Goal: Check status: Check status

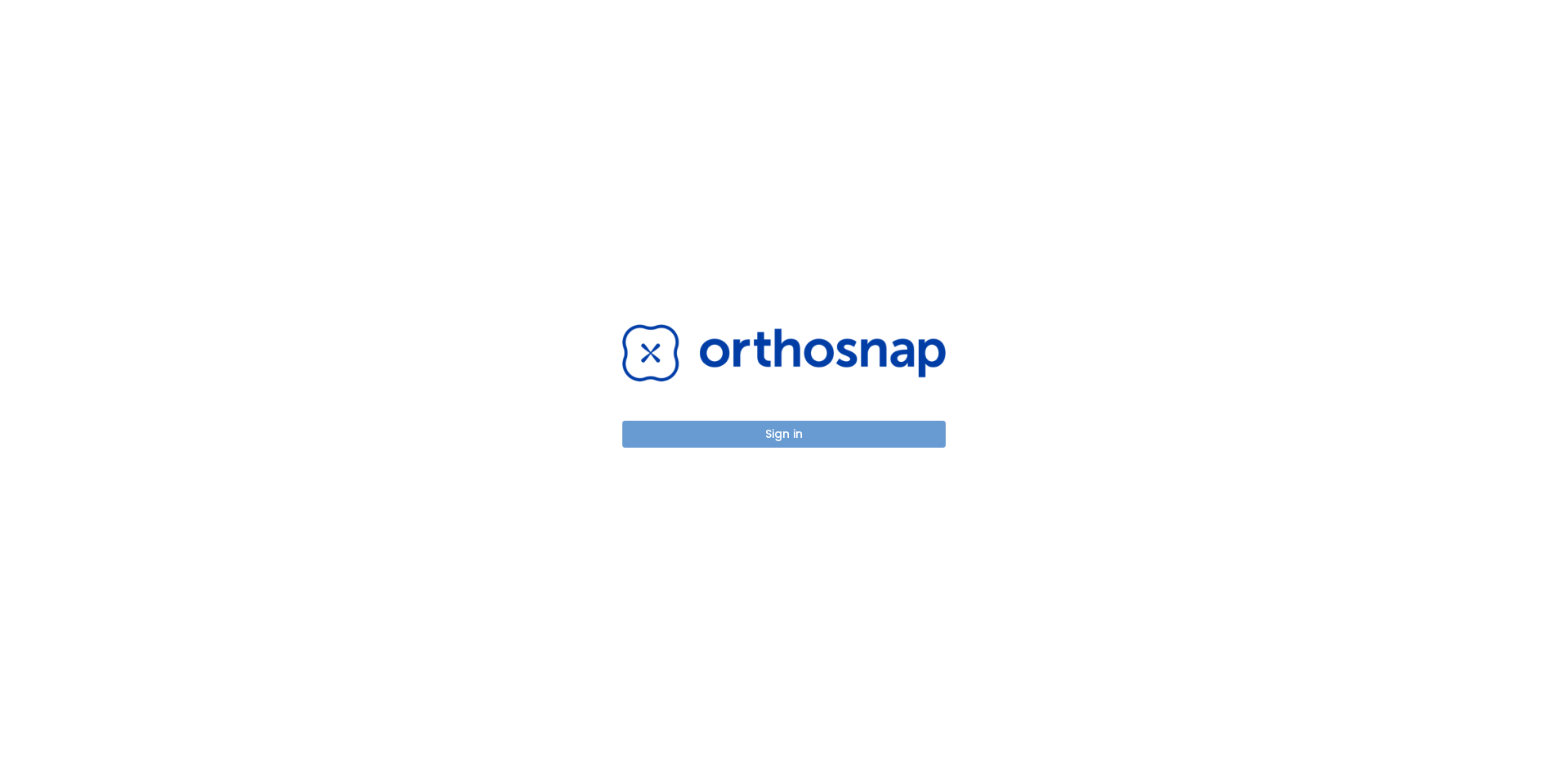
click at [821, 425] on button "Sign in" at bounding box center [784, 433] width 324 height 27
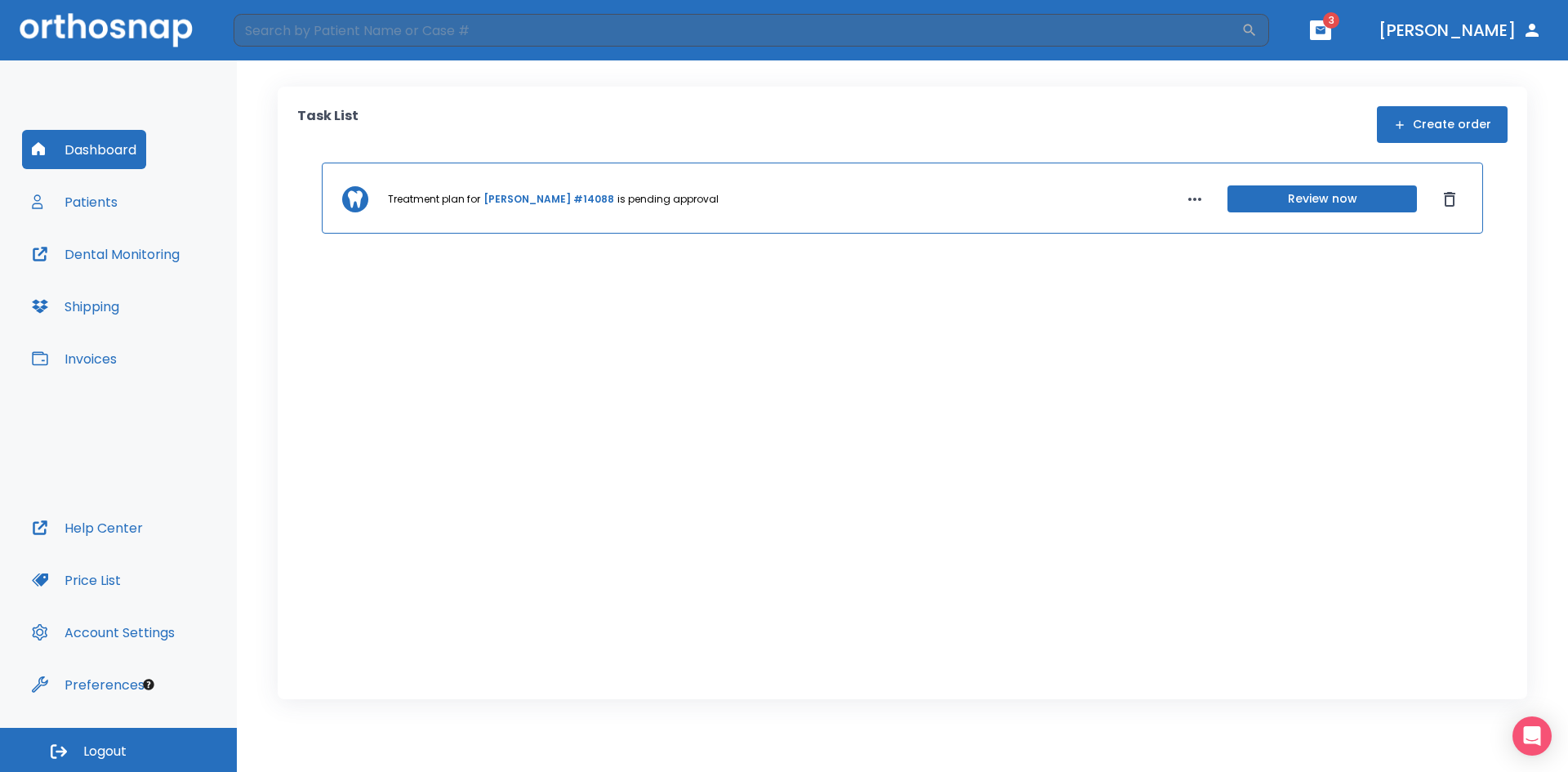
drag, startPoint x: 589, startPoint y: 347, endPoint x: 580, endPoint y: 333, distance: 16.6
click at [587, 347] on div "Treatment plan for [PERSON_NAME] #14088 is pending approval Review now" at bounding box center [902, 405] width 1211 height 485
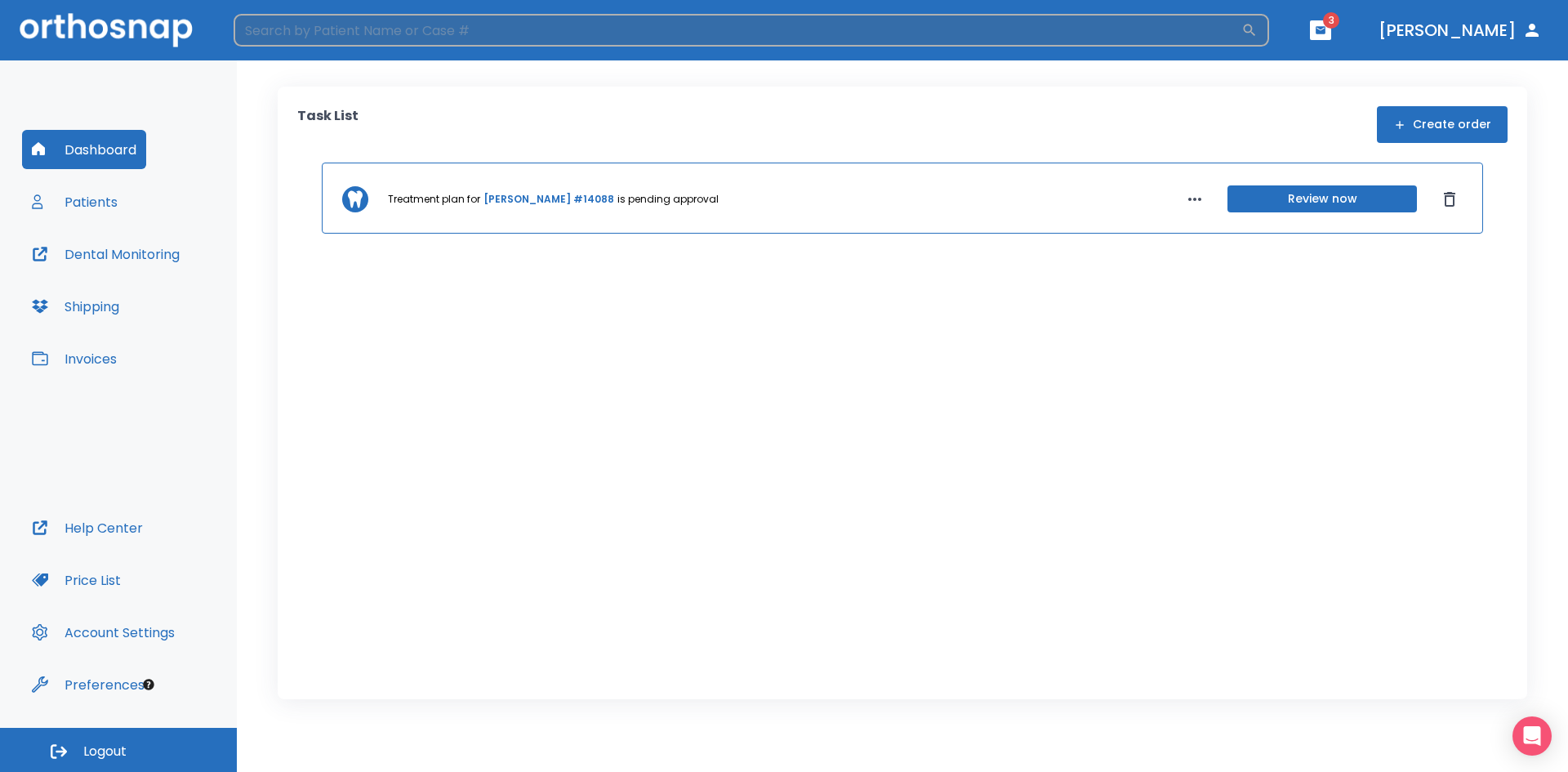
click at [470, 30] on input "search" at bounding box center [738, 30] width 1008 height 33
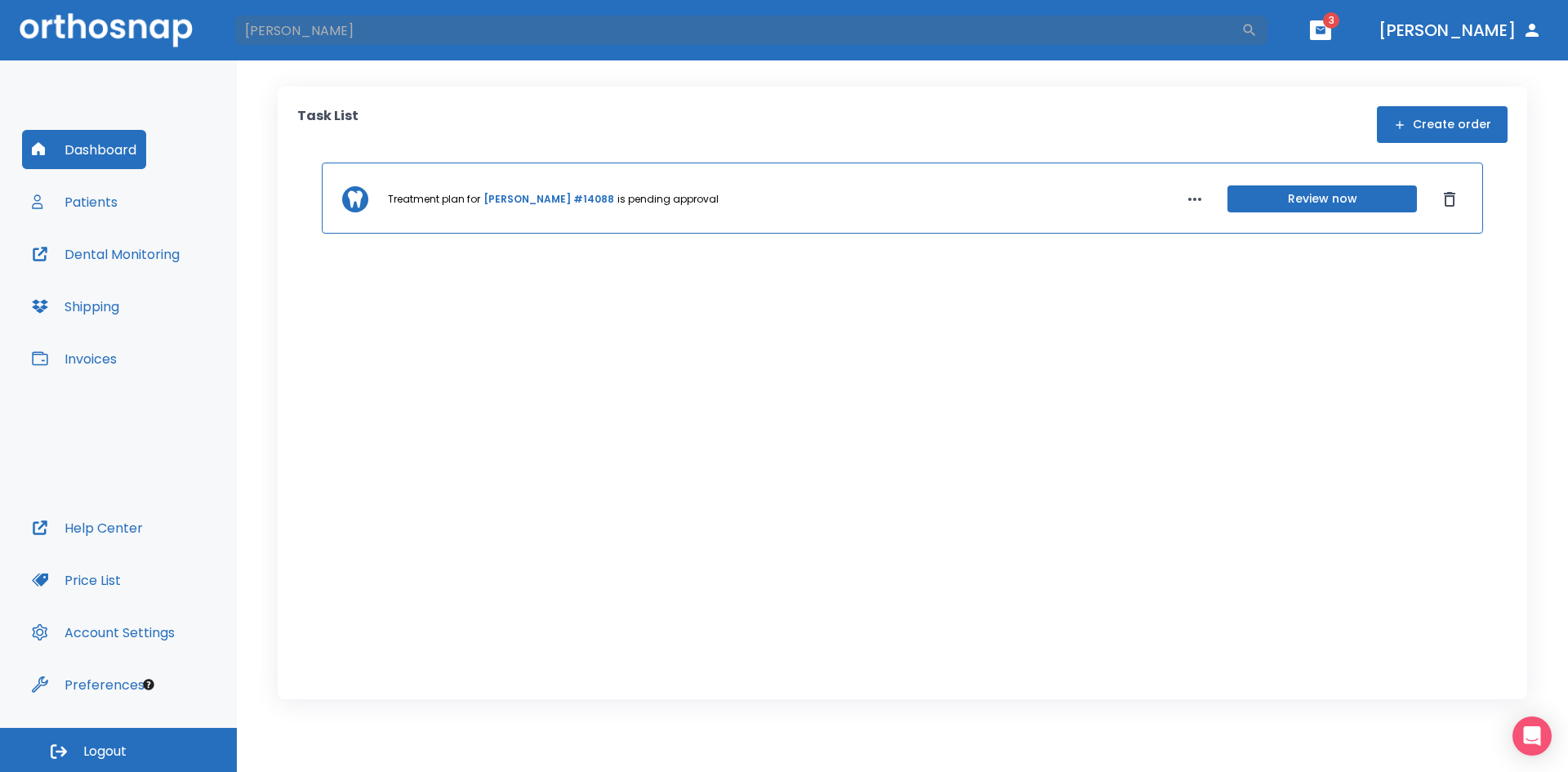
type input "[PERSON_NAME]"
click at [82, 205] on button "Patients" at bounding box center [75, 201] width 106 height 40
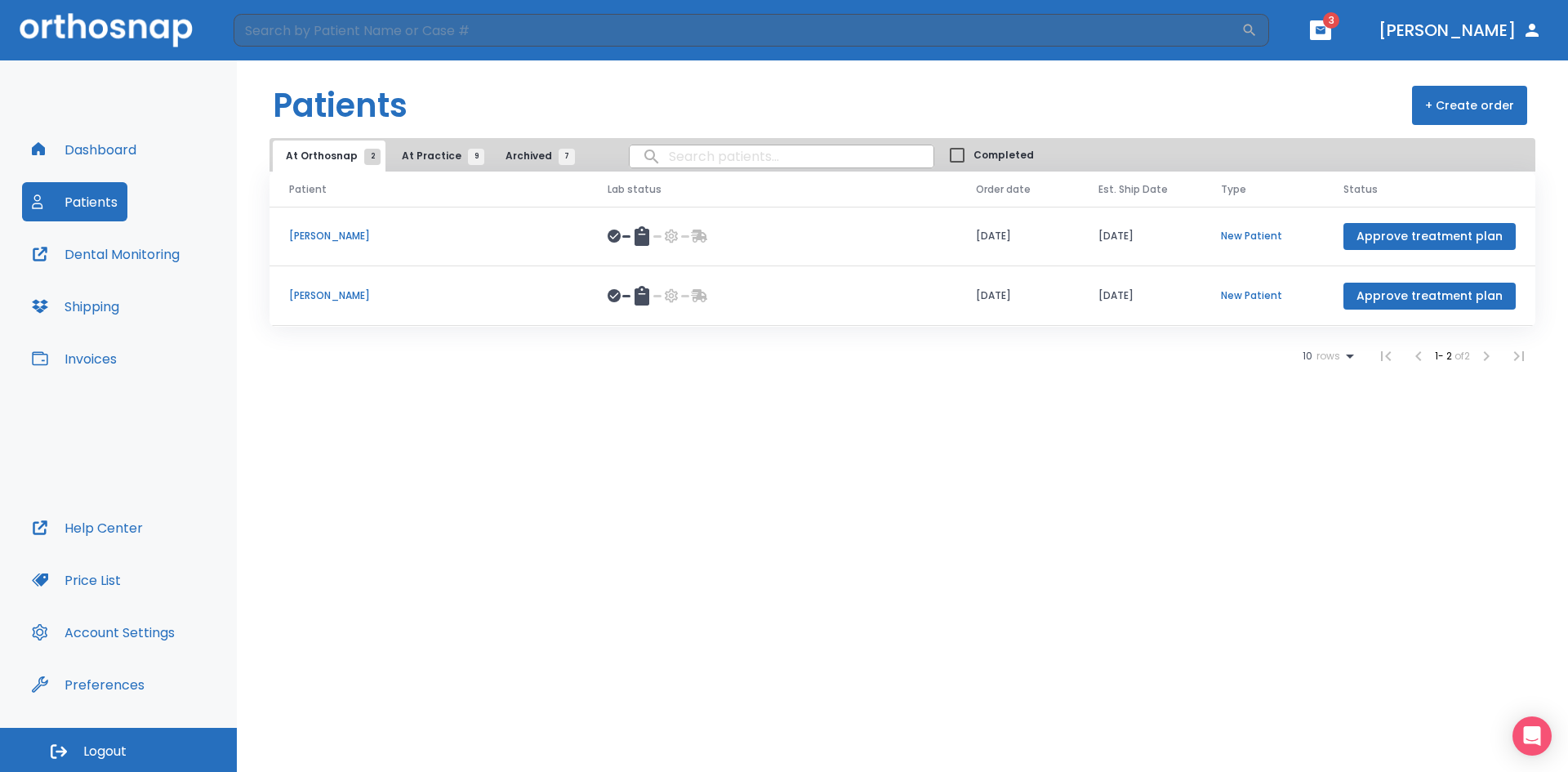
click at [436, 164] on button "At Practice 9" at bounding box center [439, 156] width 100 height 31
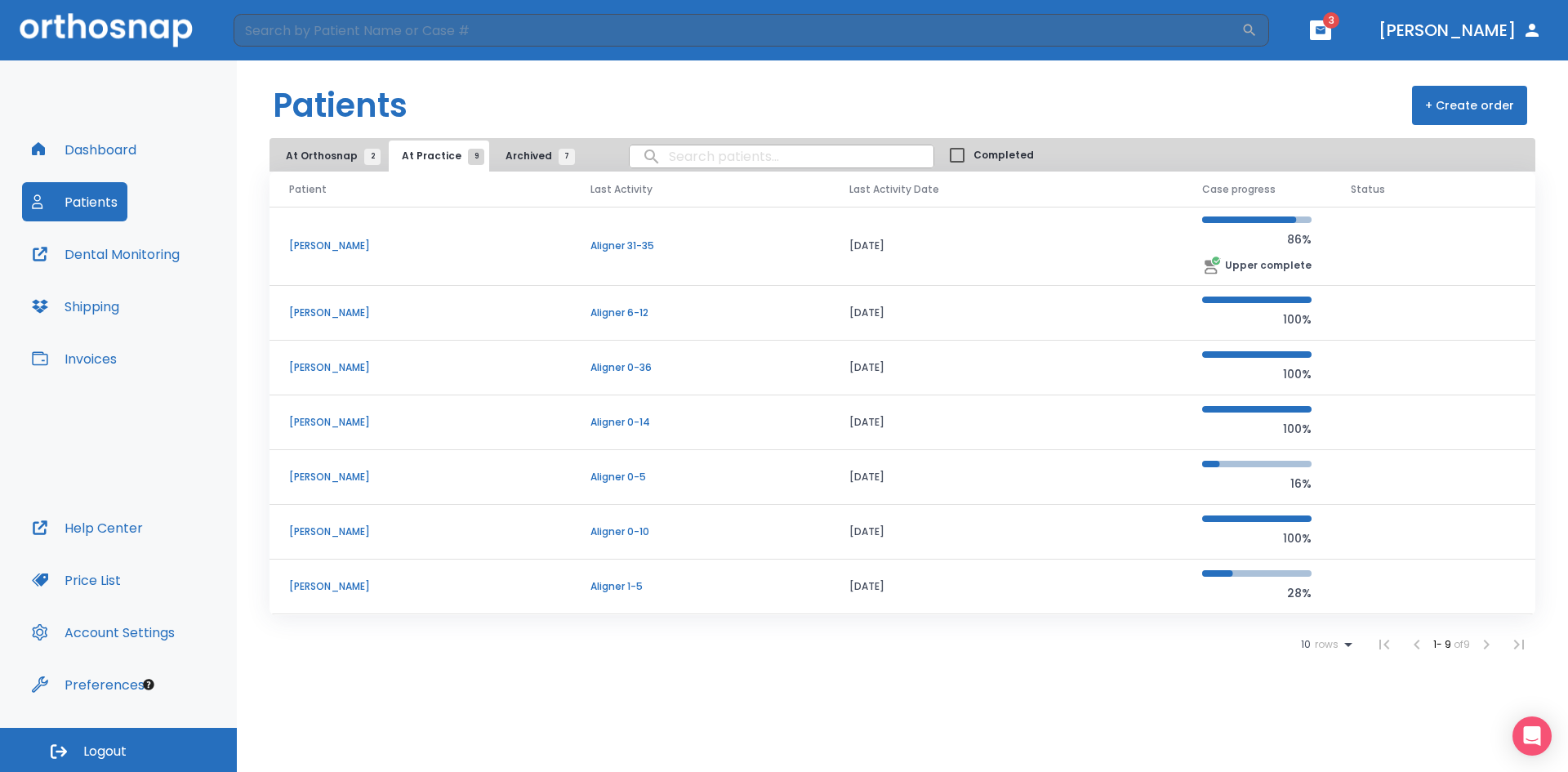
click at [343, 533] on p "[PERSON_NAME]" at bounding box center [420, 531] width 262 height 15
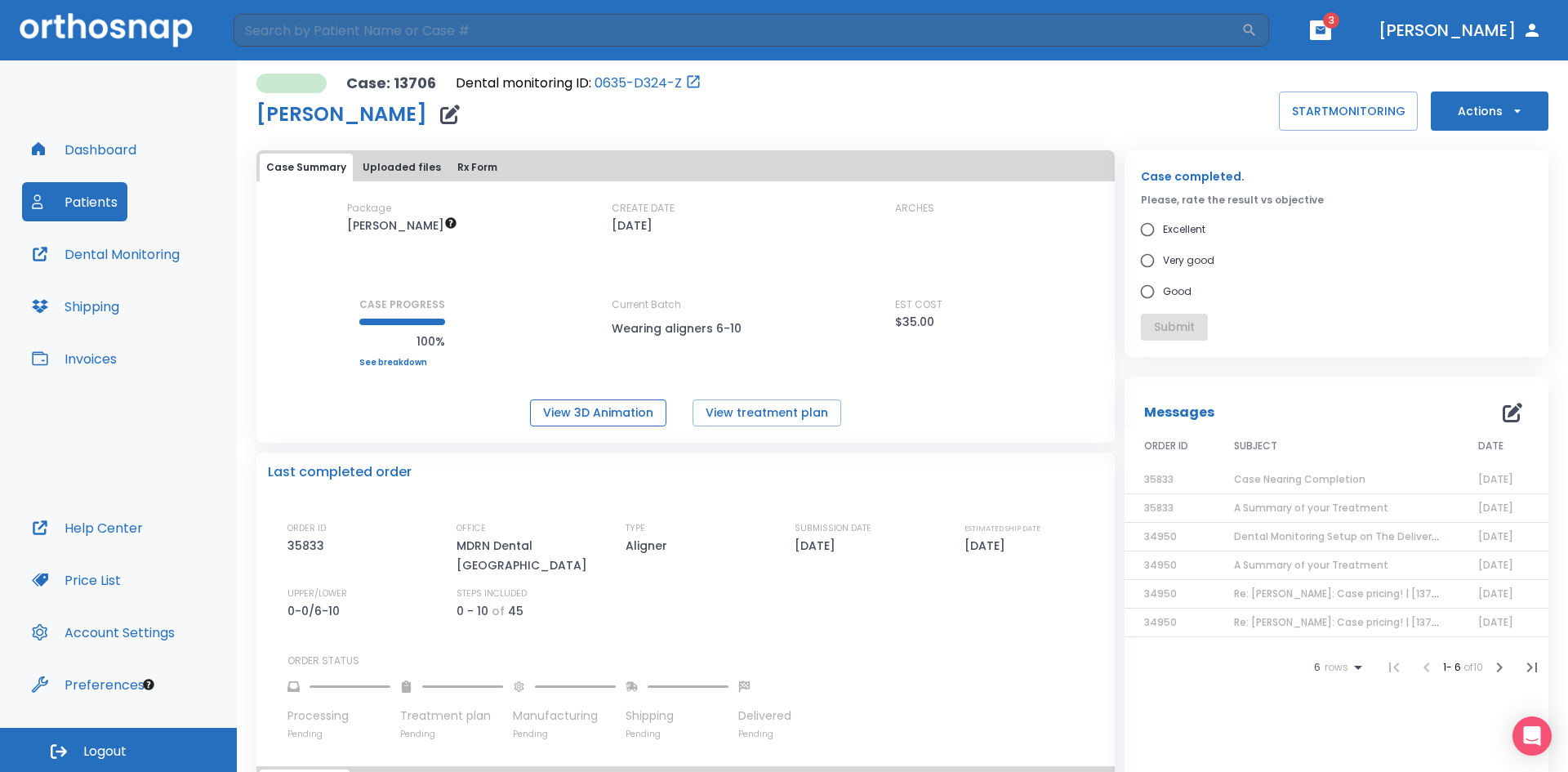
click at [613, 417] on button "View 3D Animation" at bounding box center [598, 412] width 136 height 27
click at [1326, 29] on icon "button" at bounding box center [1320, 30] width 11 height 11
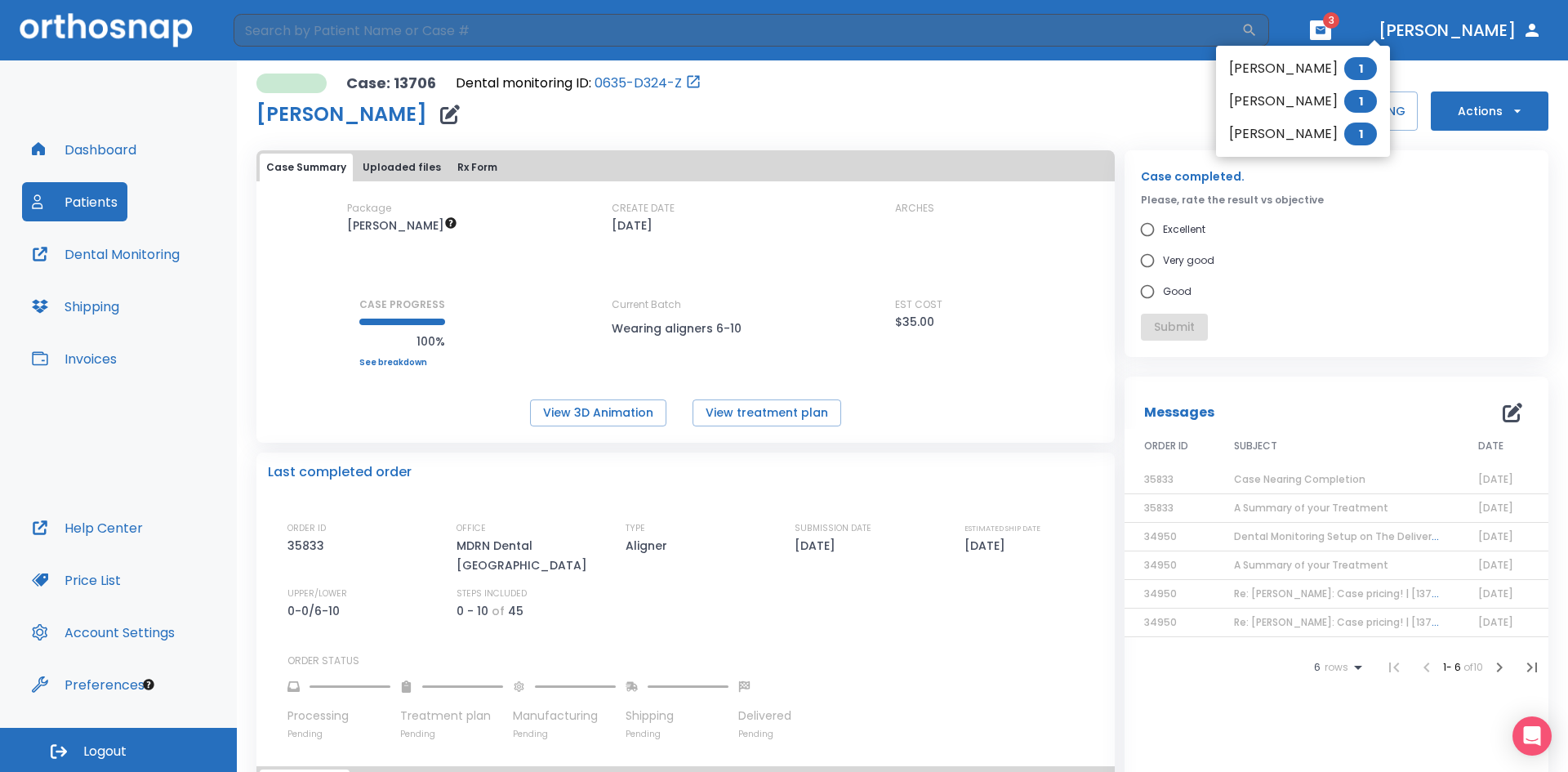
click at [1265, 129] on li "[PERSON_NAME] 1" at bounding box center [1303, 134] width 174 height 33
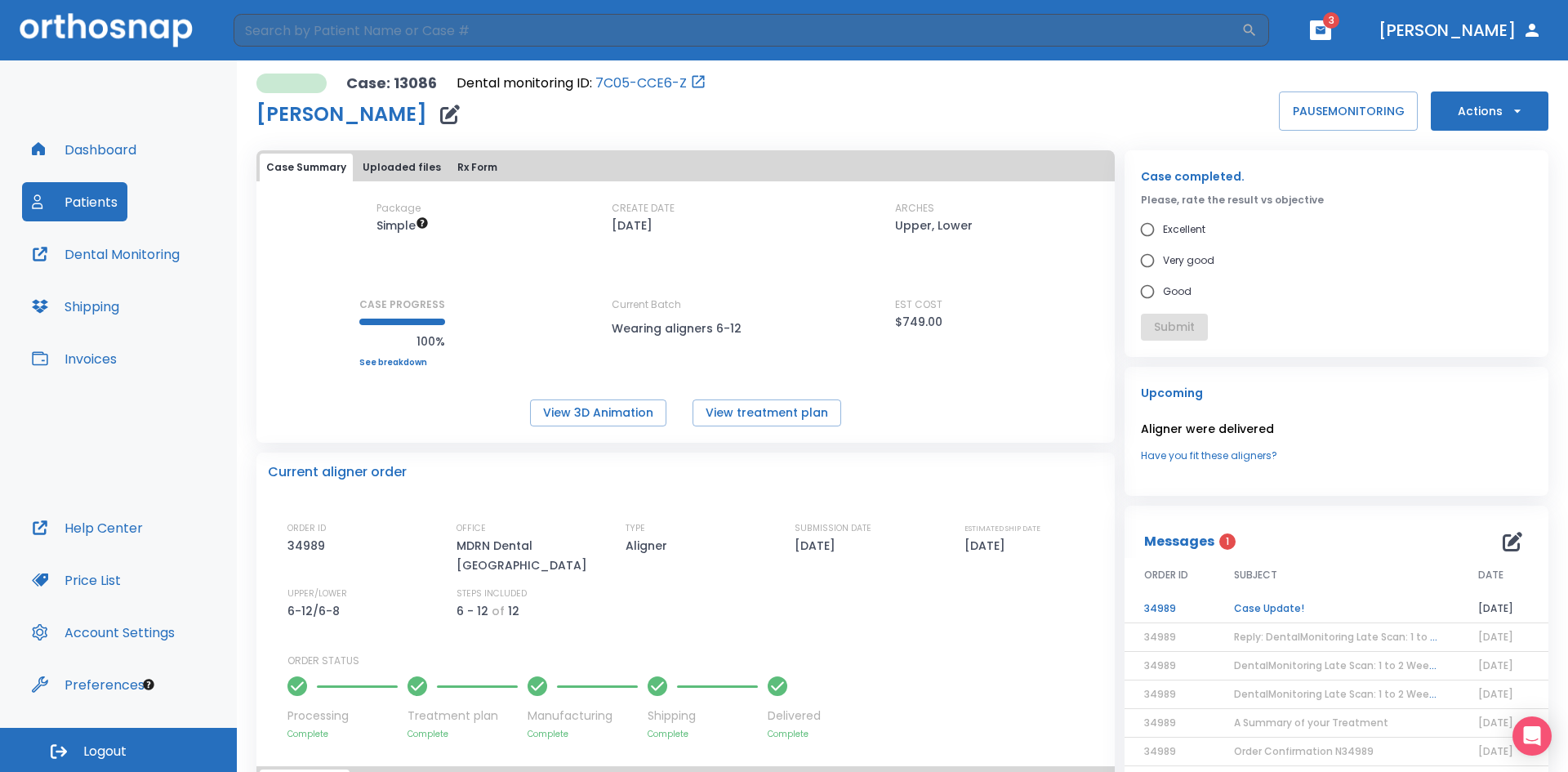
click at [1277, 613] on td "Case Update!" at bounding box center [1337, 608] width 244 height 29
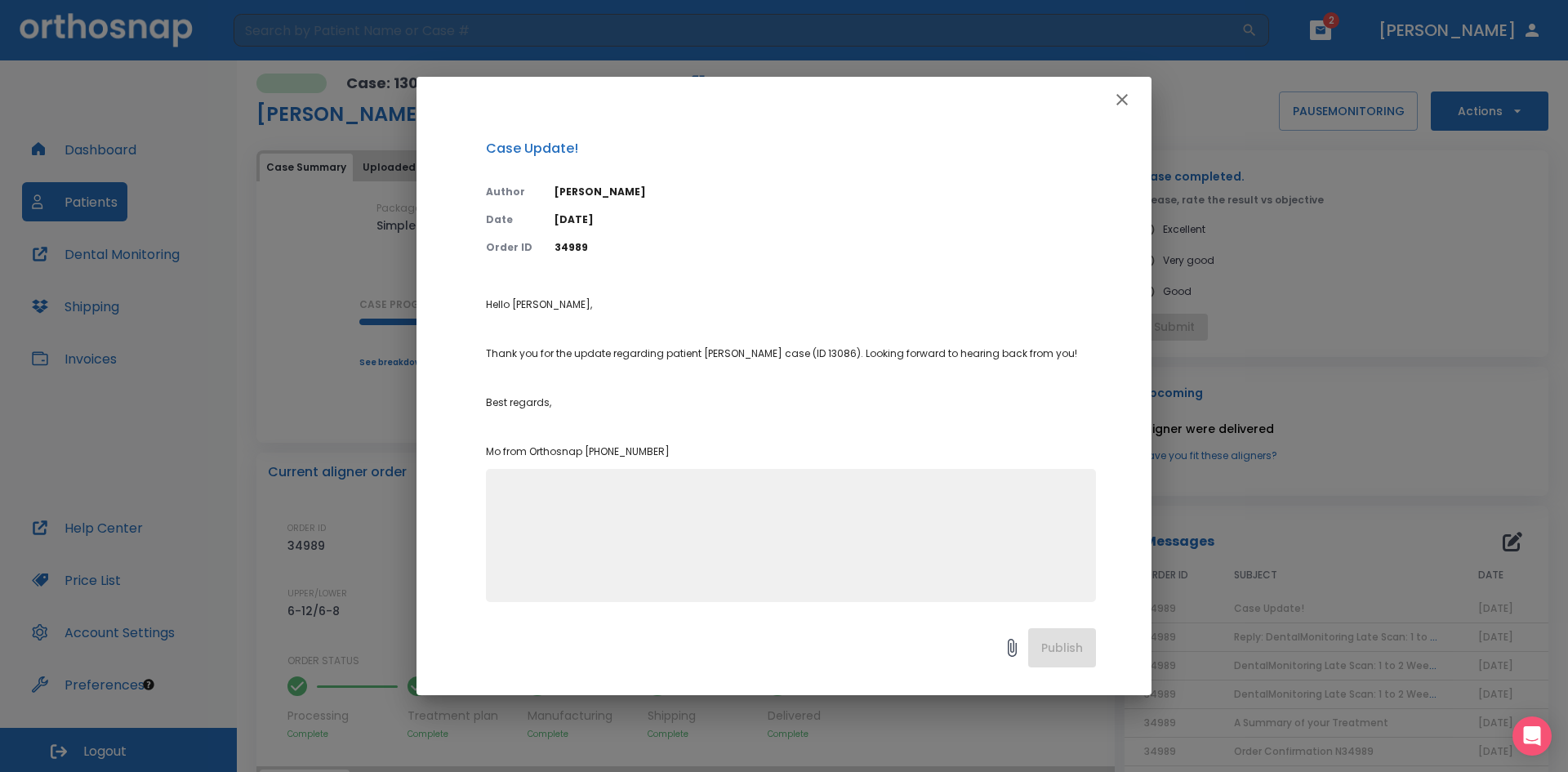
click at [1127, 104] on icon "button" at bounding box center [1122, 99] width 11 height 11
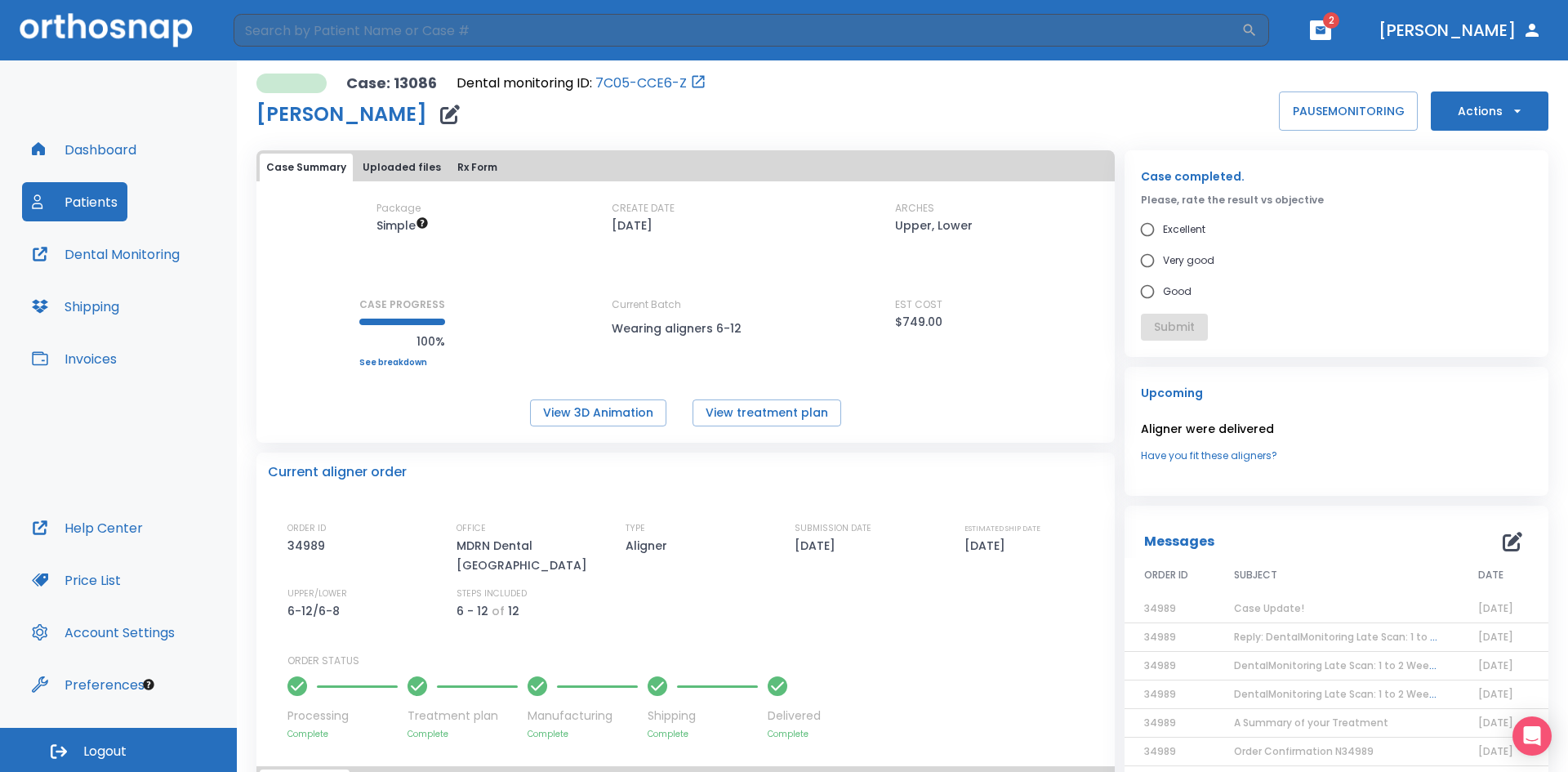
click at [1331, 34] on button "button" at bounding box center [1321, 30] width 21 height 19
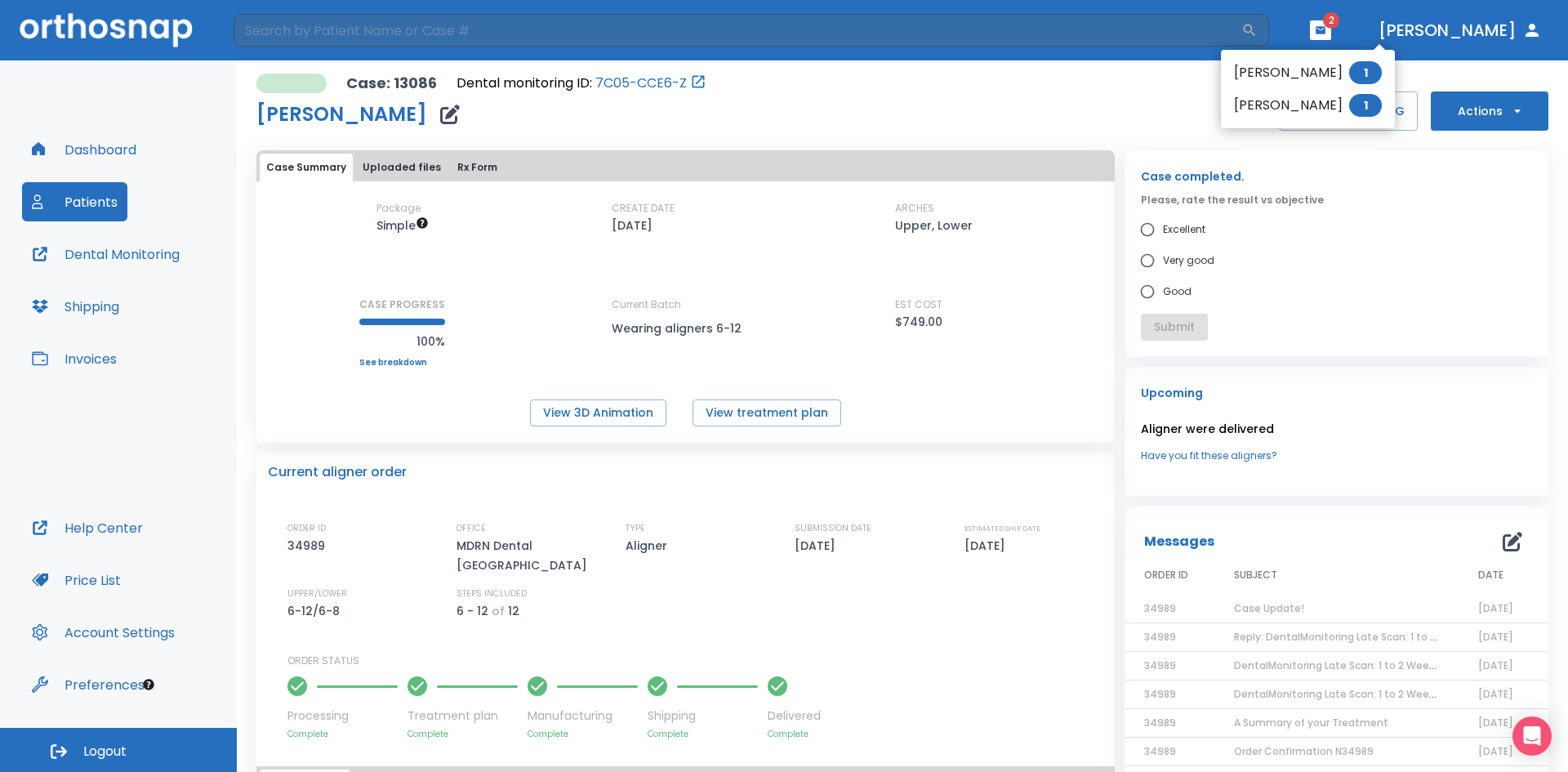
click at [1365, 29] on div at bounding box center [784, 386] width 1568 height 772
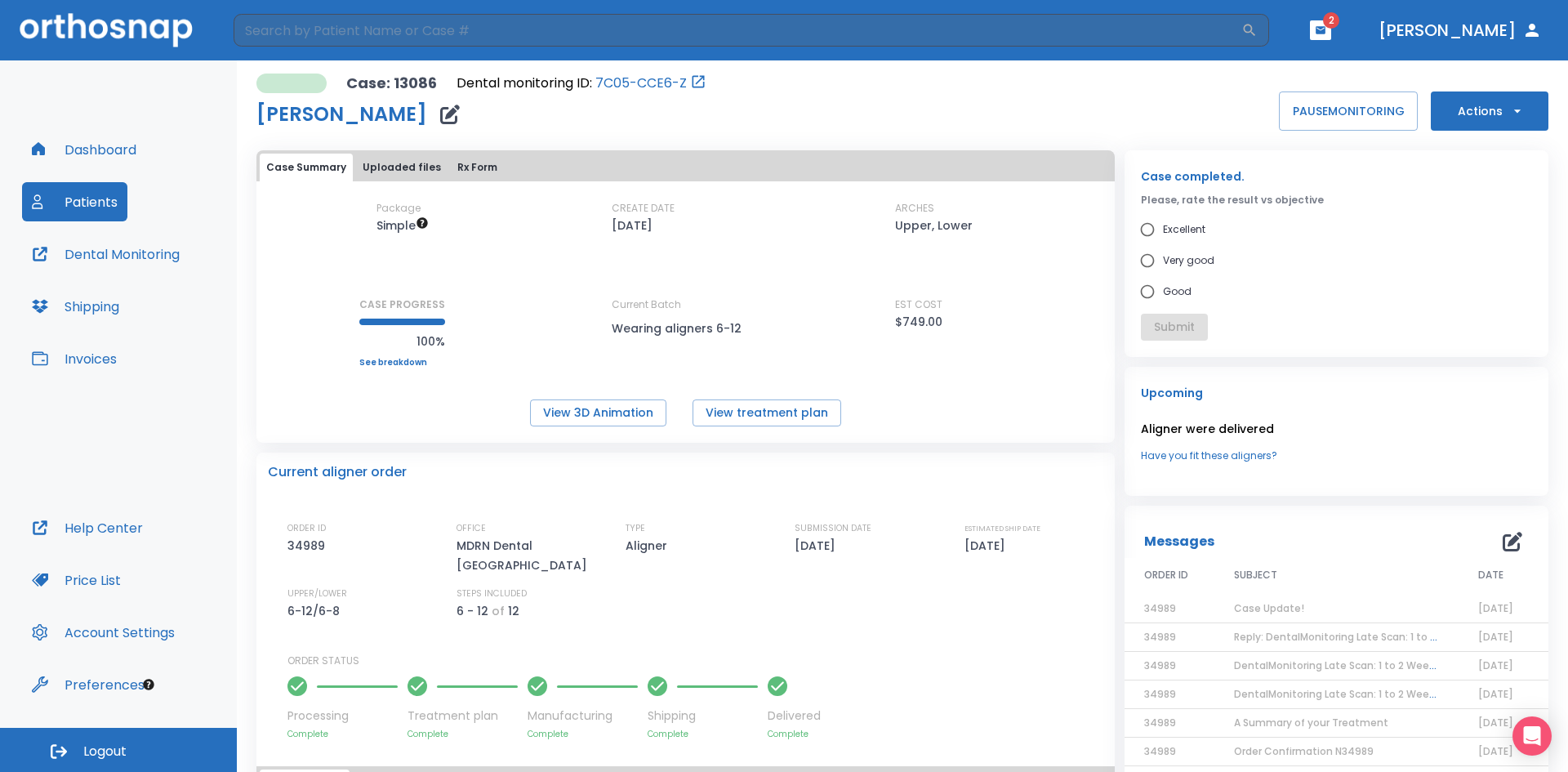
click at [1326, 31] on icon "button" at bounding box center [1320, 30] width 10 height 7
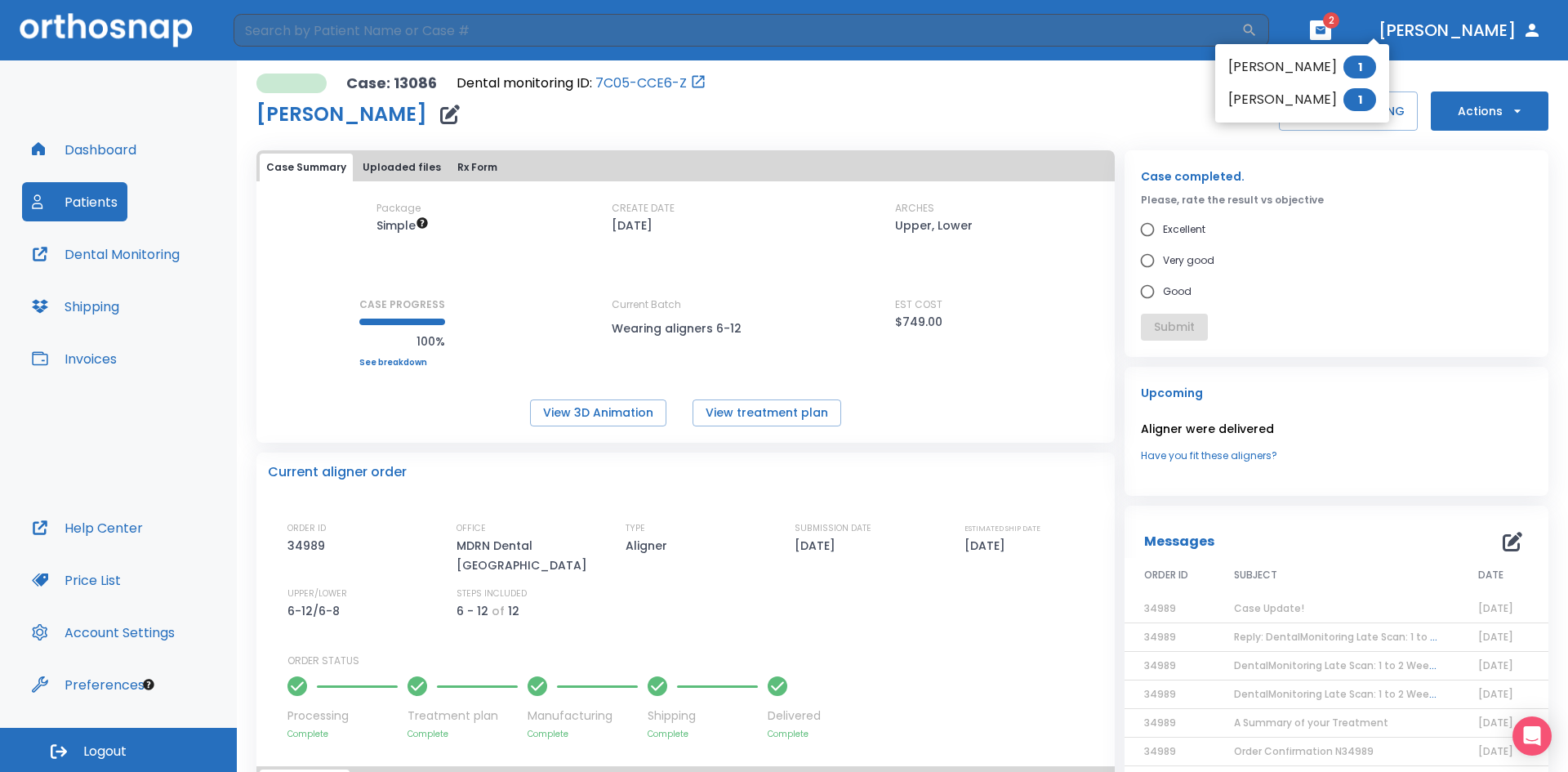
click at [1292, 100] on li "[PERSON_NAME] 1" at bounding box center [1302, 99] width 174 height 33
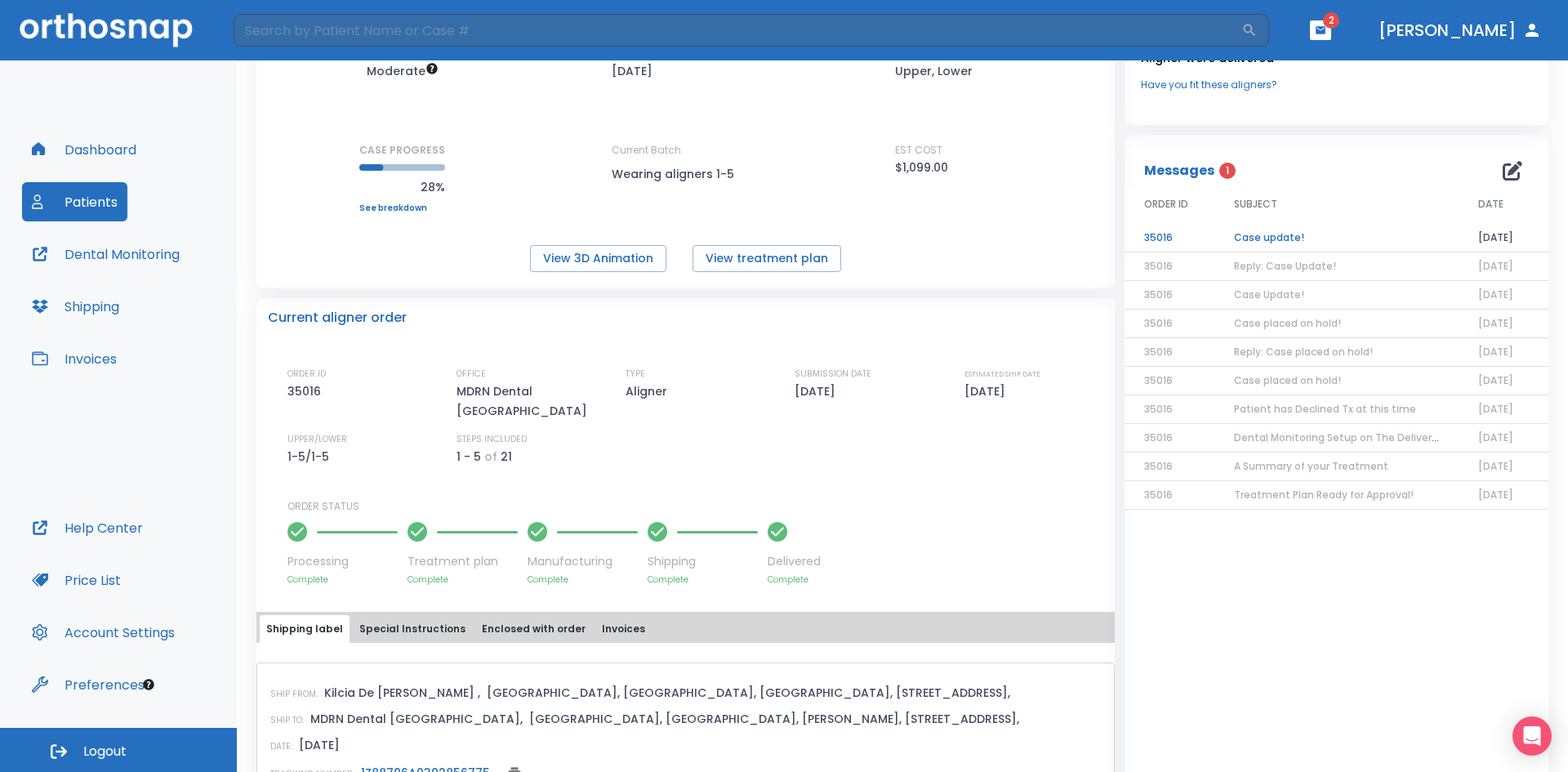
scroll to position [164, 0]
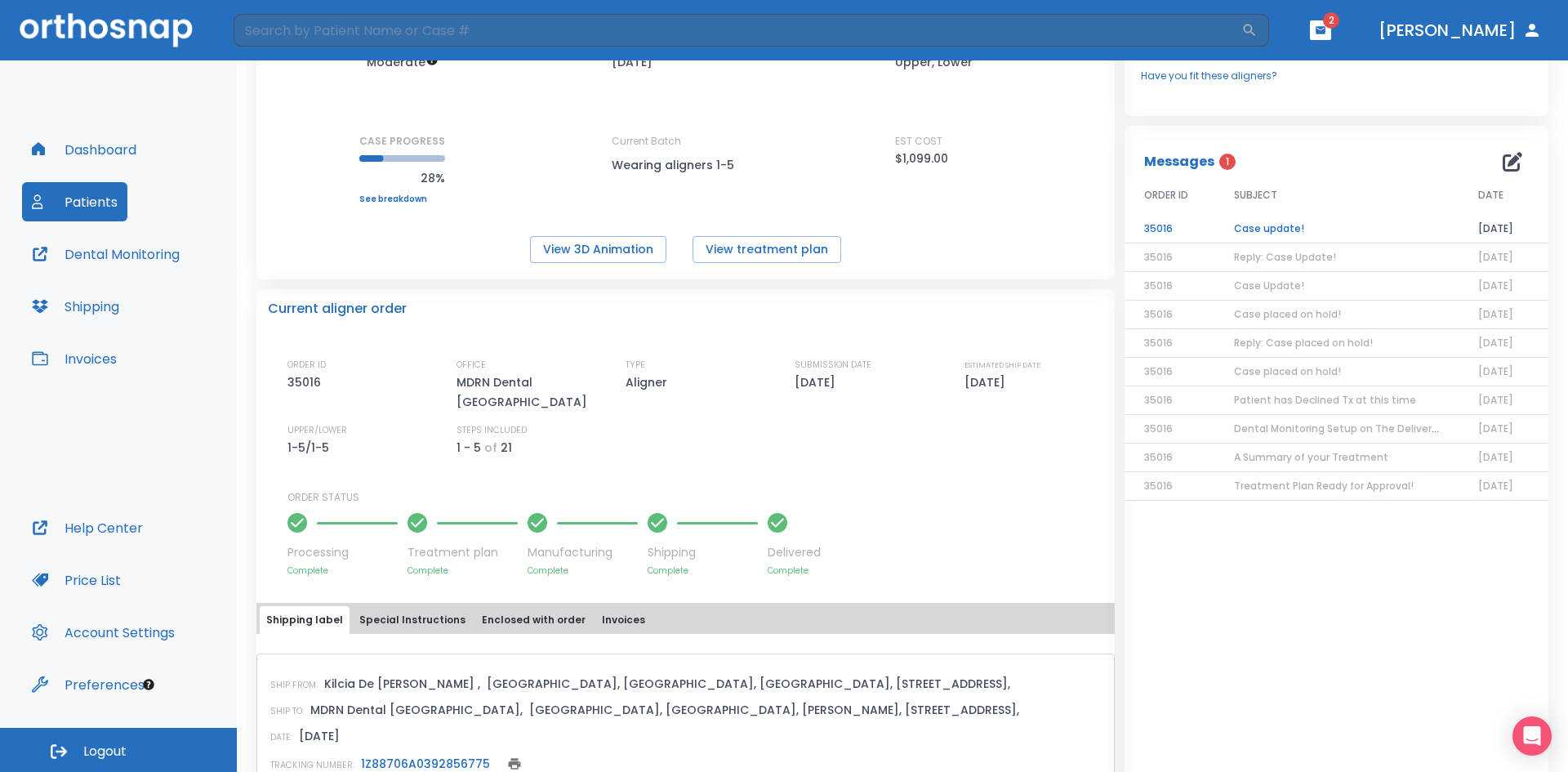
click at [1280, 224] on td "Case update!" at bounding box center [1337, 229] width 244 height 29
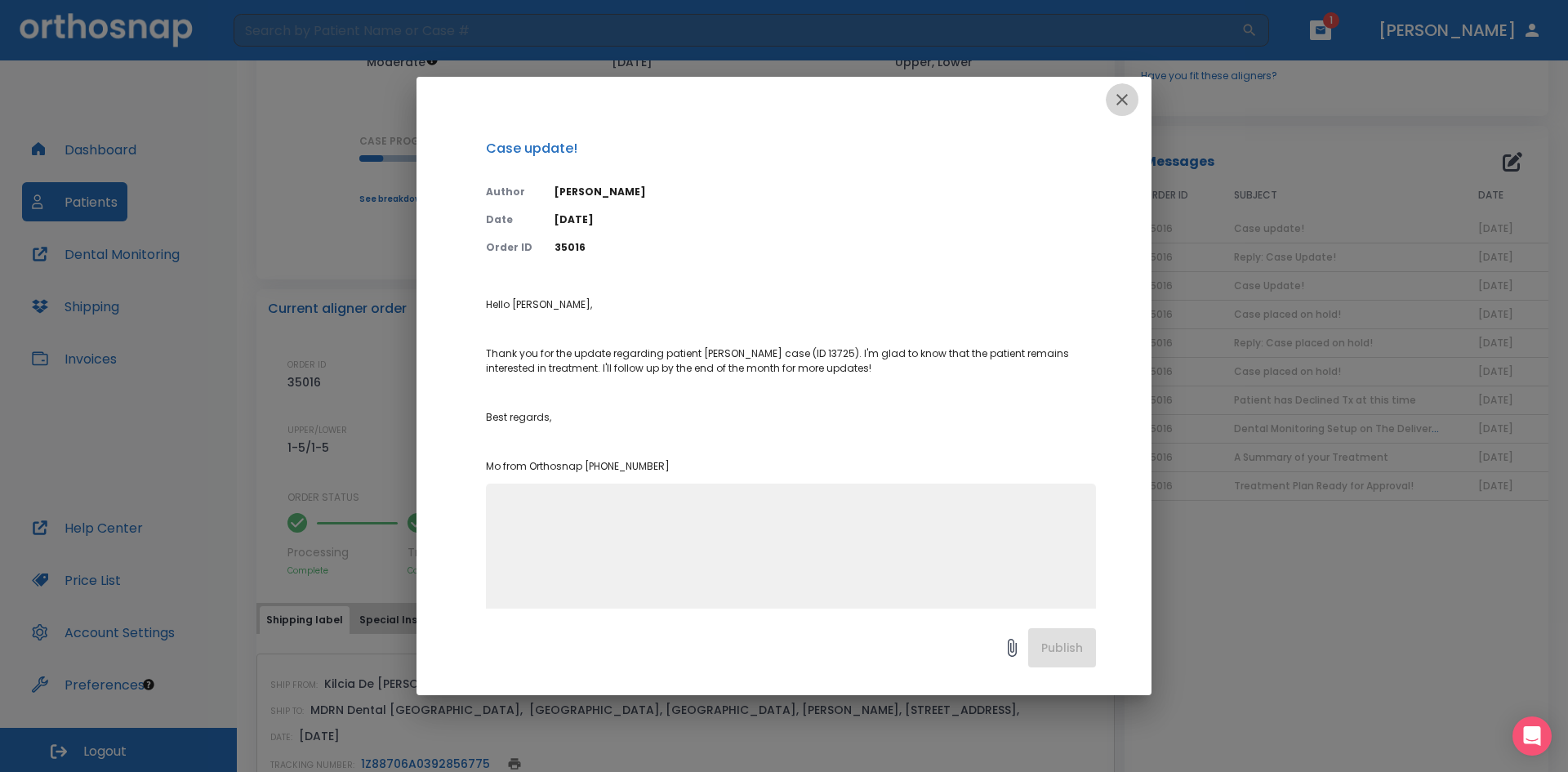
click at [1128, 98] on icon "button" at bounding box center [1122, 99] width 19 height 19
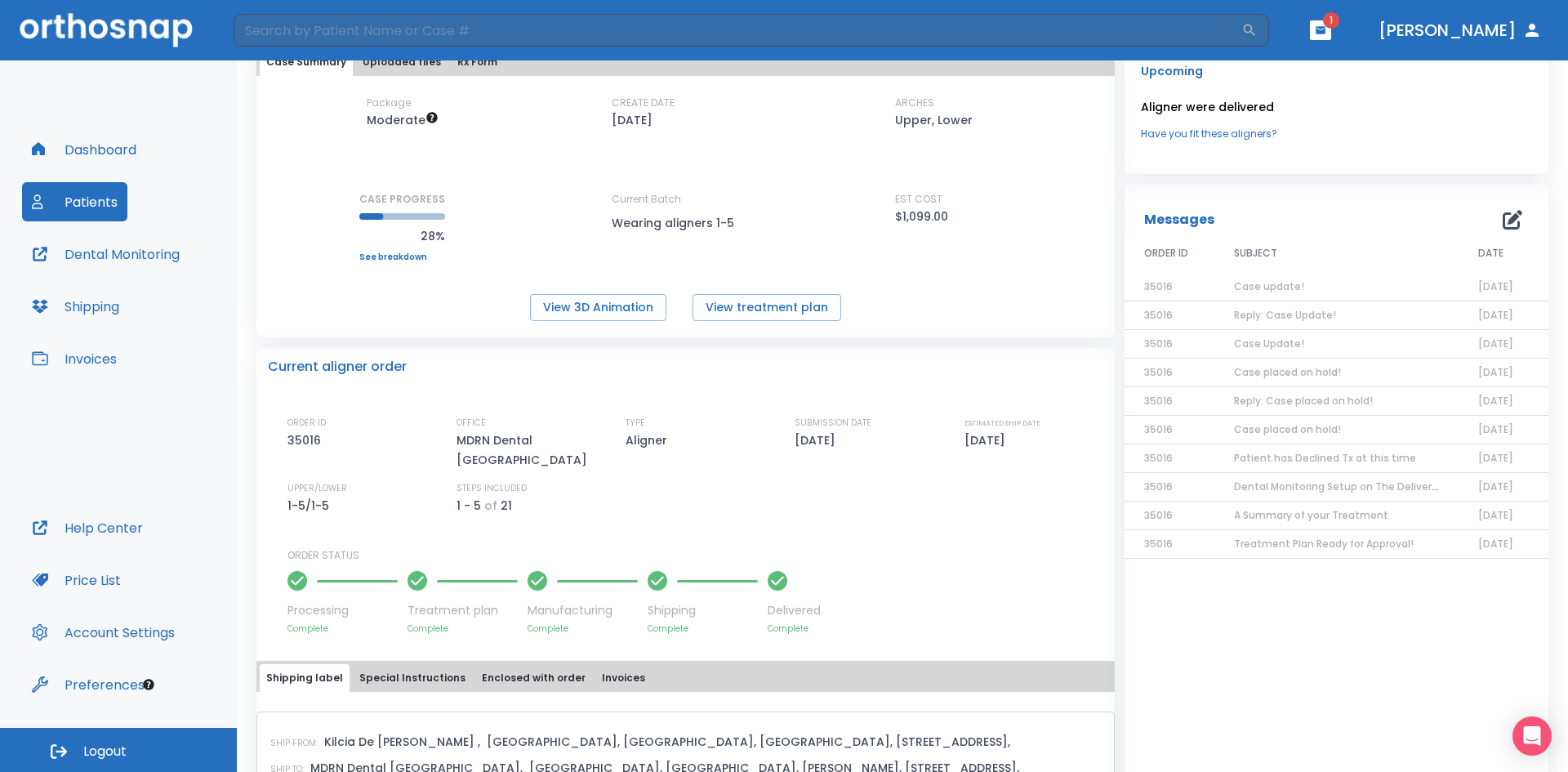
scroll to position [0, 0]
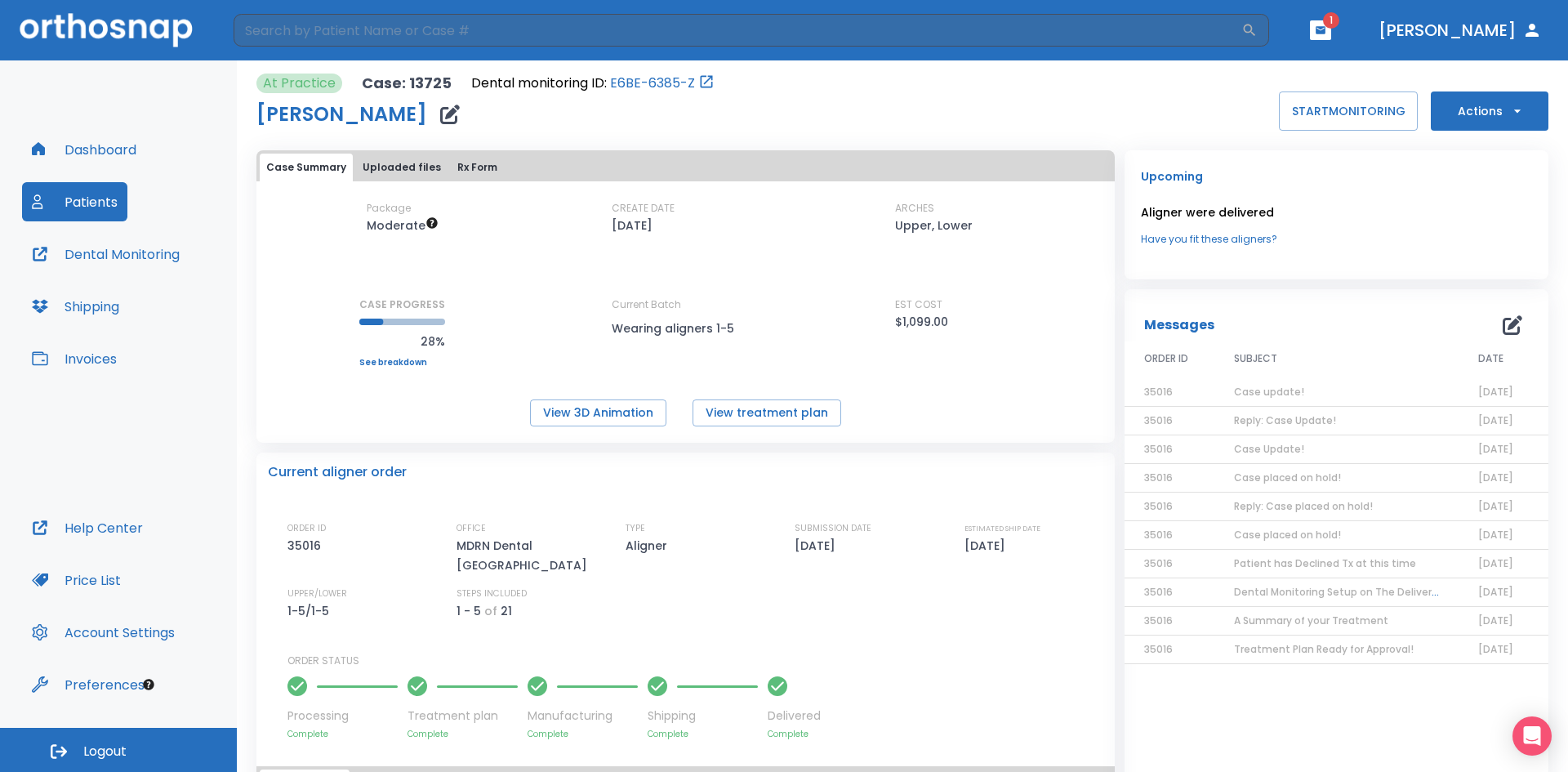
click at [1326, 29] on icon "button" at bounding box center [1320, 30] width 10 height 7
click at [1318, 69] on li "[PERSON_NAME] 1" at bounding box center [1304, 67] width 174 height 33
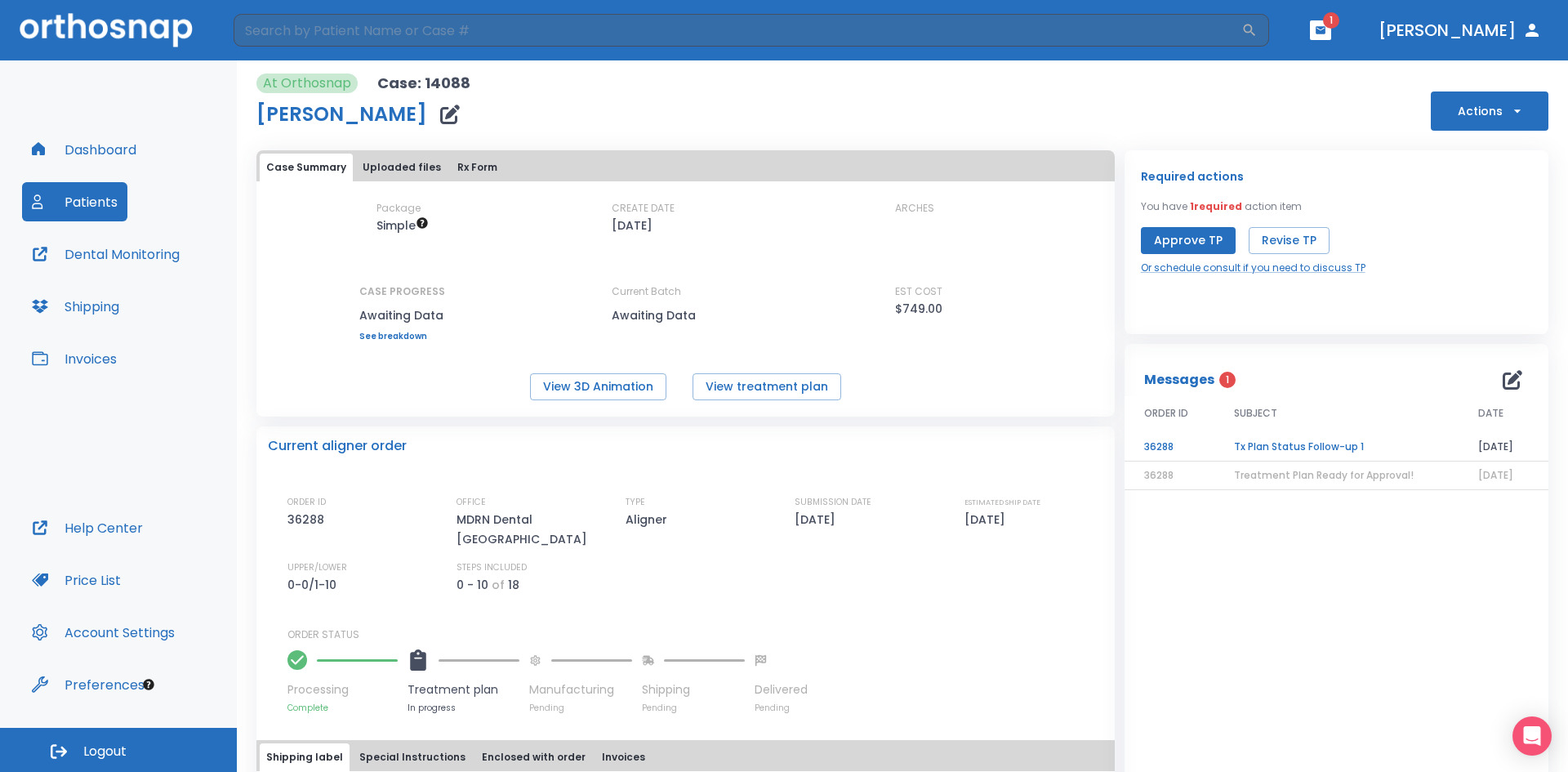
click at [1250, 116] on div "At Orthosnap Case: 14088 [PERSON_NAME] Actions" at bounding box center [902, 102] width 1292 height 57
click at [1339, 25] on span "1" at bounding box center [1331, 20] width 17 height 17
click at [1326, 28] on icon "button" at bounding box center [1320, 30] width 10 height 7
click at [1189, 110] on div at bounding box center [784, 386] width 1568 height 772
click at [1331, 37] on button "button" at bounding box center [1321, 30] width 21 height 19
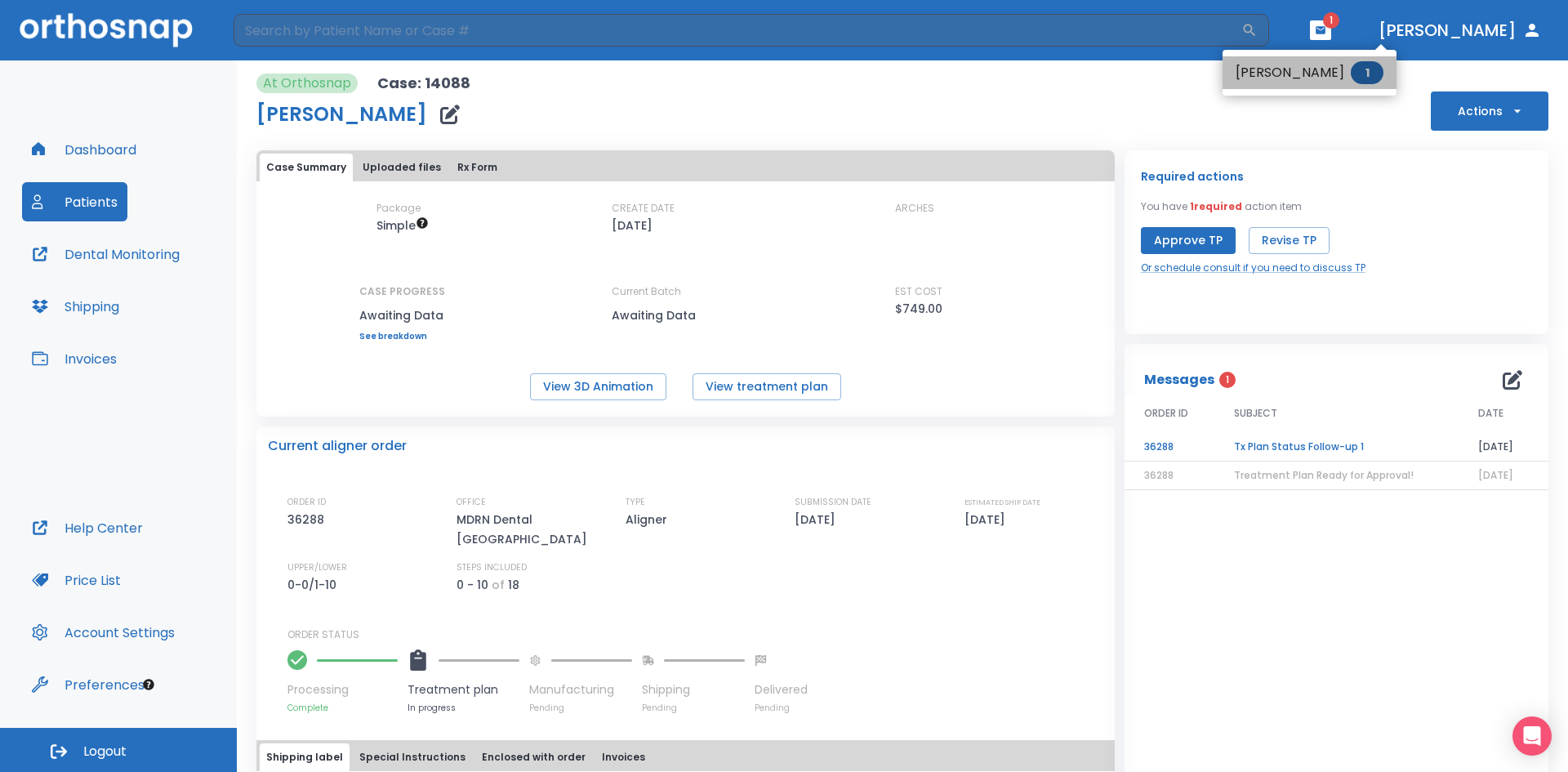
click at [1323, 74] on li "[PERSON_NAME] 1" at bounding box center [1310, 72] width 174 height 33
click at [1029, 96] on div "At Orthosnap Case: 14088 [PERSON_NAME] Actions" at bounding box center [902, 102] width 1292 height 57
click at [1331, 37] on button "button" at bounding box center [1321, 30] width 21 height 19
click at [1361, 29] on div at bounding box center [784, 386] width 1568 height 772
